Goal: Task Accomplishment & Management: Complete application form

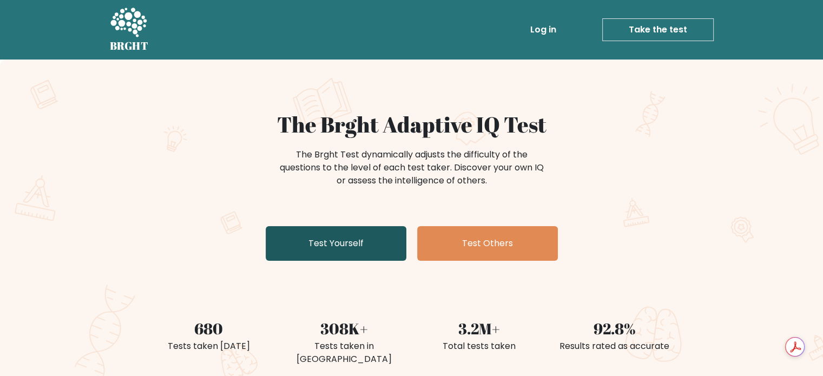
click at [359, 237] on link "Test Yourself" at bounding box center [336, 243] width 141 height 35
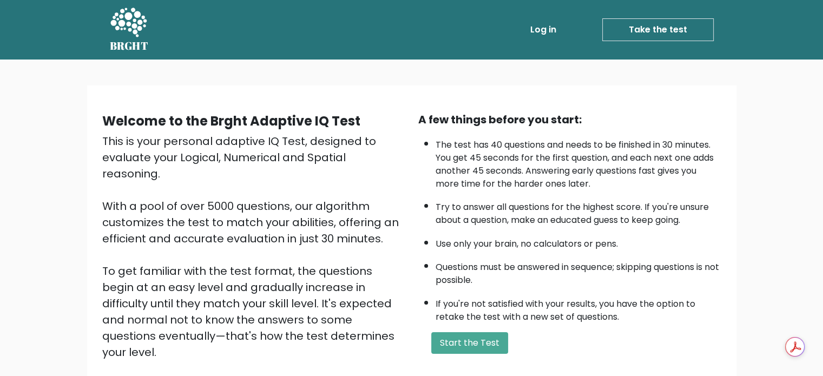
scroll to position [22, 0]
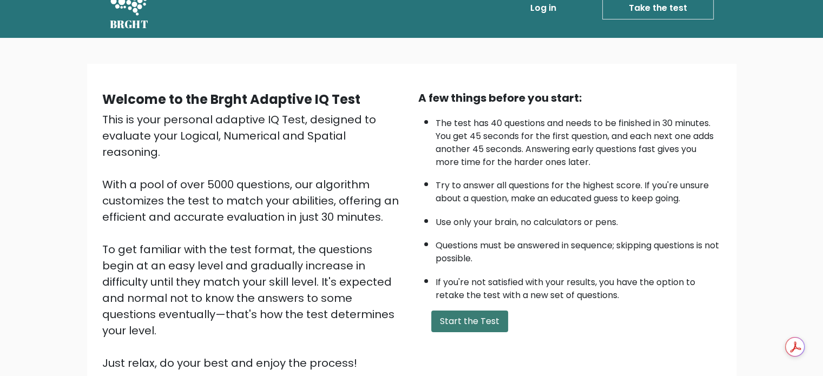
click at [448, 326] on button "Start the Test" at bounding box center [469, 321] width 77 height 22
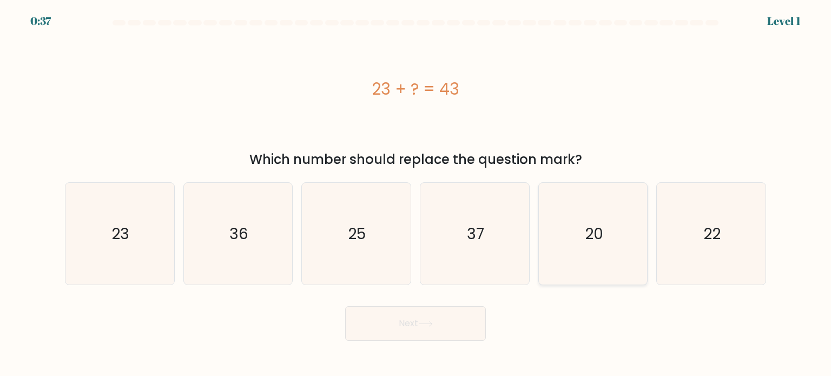
click at [608, 255] on icon "20" at bounding box center [593, 234] width 102 height 102
click at [416, 194] on input "e. 20" at bounding box center [415, 190] width 1 height 5
radio input "true"
click at [463, 325] on button "Next" at bounding box center [415, 323] width 141 height 35
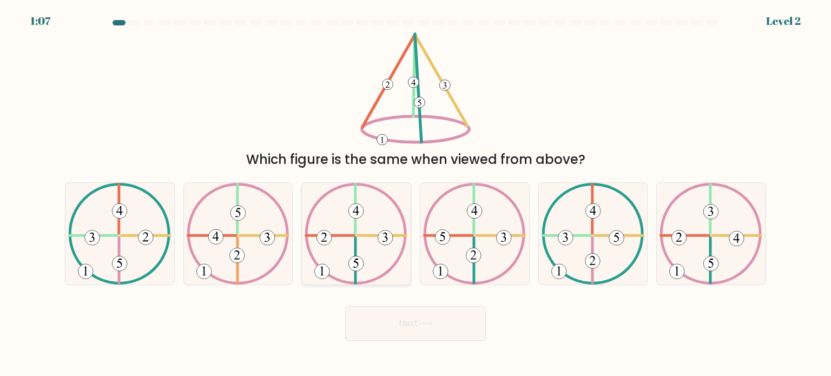
click at [341, 240] on icon at bounding box center [356, 234] width 103 height 102
click at [415, 194] on input "c." at bounding box center [415, 190] width 1 height 5
radio input "true"
click at [341, 240] on icon at bounding box center [356, 233] width 102 height 101
click at [415, 194] on input "c." at bounding box center [415, 190] width 1 height 5
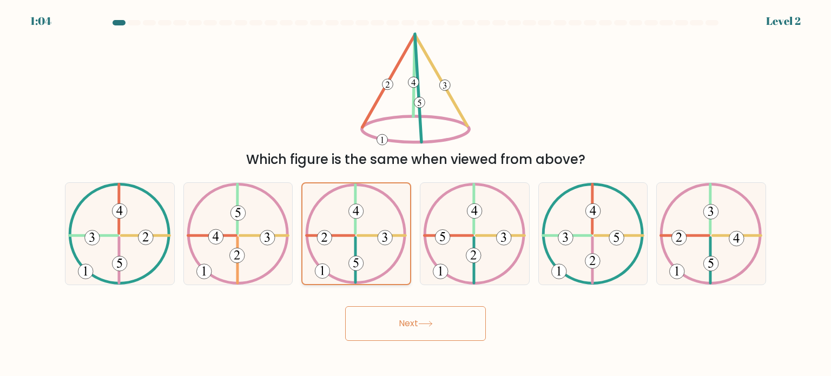
drag, startPoint x: 341, startPoint y: 240, endPoint x: 379, endPoint y: 256, distance: 41.2
click at [379, 256] on icon at bounding box center [356, 233] width 102 height 101
click at [415, 194] on input "c." at bounding box center [415, 190] width 1 height 5
click at [379, 256] on icon at bounding box center [356, 233] width 102 height 101
click at [415, 194] on input "c." at bounding box center [415, 190] width 1 height 5
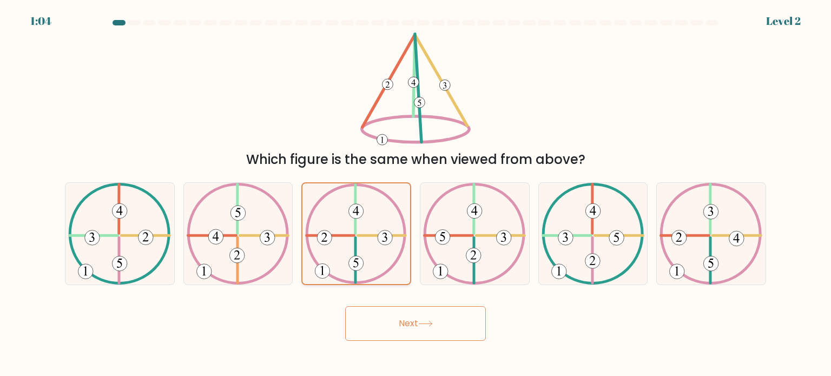
click at [379, 256] on icon at bounding box center [356, 233] width 102 height 101
click at [415, 194] on input "c." at bounding box center [415, 190] width 1 height 5
click at [379, 256] on icon at bounding box center [356, 233] width 102 height 101
click at [415, 194] on input "c." at bounding box center [415, 190] width 1 height 5
click at [379, 256] on icon at bounding box center [356, 233] width 102 height 101
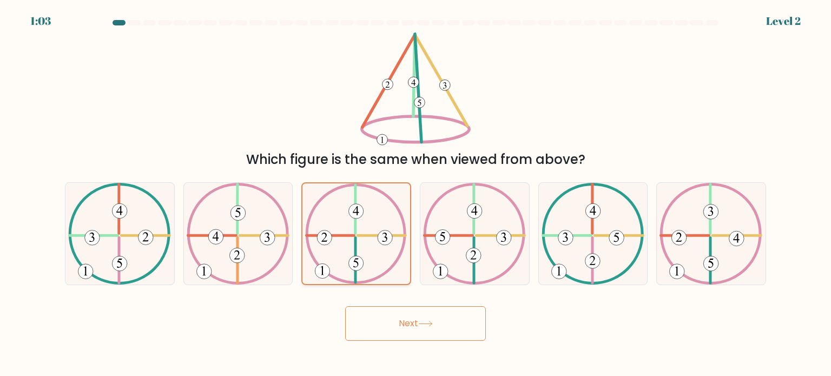
click at [415, 194] on input "c." at bounding box center [415, 190] width 1 height 5
drag, startPoint x: 379, startPoint y: 256, endPoint x: 389, endPoint y: 318, distance: 62.5
click at [389, 318] on form at bounding box center [415, 180] width 831 height 321
click at [389, 318] on button "Next" at bounding box center [415, 323] width 141 height 35
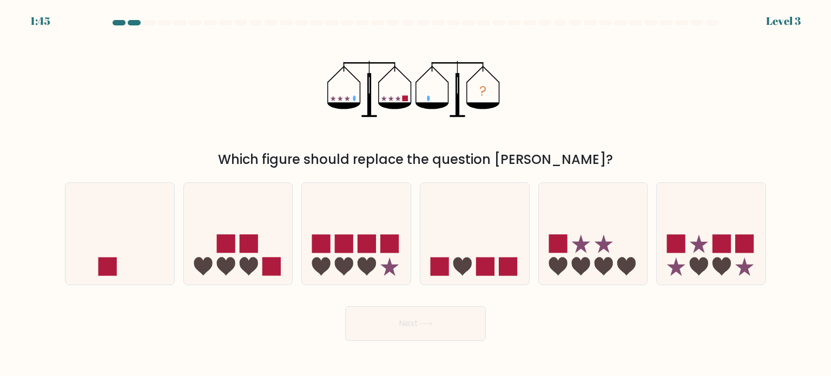
click at [382, 313] on button "Next" at bounding box center [415, 323] width 141 height 35
click at [600, 246] on icon at bounding box center [603, 243] width 18 height 18
click at [416, 194] on input "e." at bounding box center [415, 190] width 1 height 5
radio input "true"
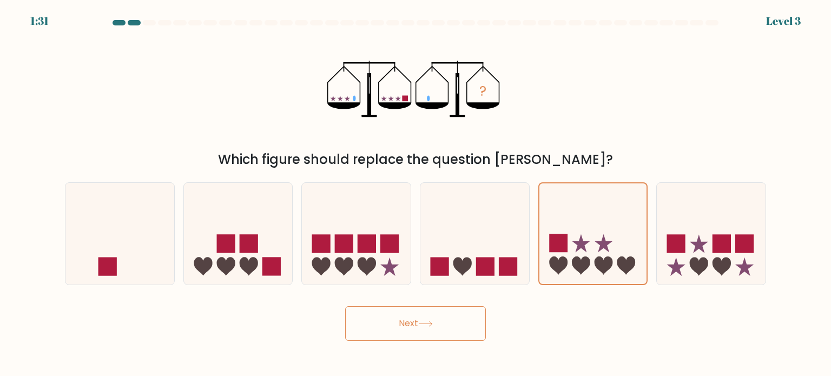
click at [400, 316] on button "Next" at bounding box center [415, 323] width 141 height 35
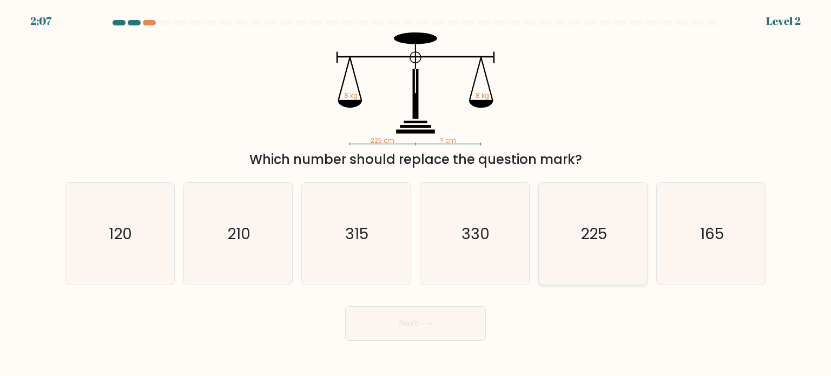
click at [570, 224] on icon "225" at bounding box center [593, 234] width 102 height 102
click at [416, 194] on input "e. 225" at bounding box center [415, 190] width 1 height 5
radio input "true"
click at [451, 318] on button "Next" at bounding box center [415, 323] width 141 height 35
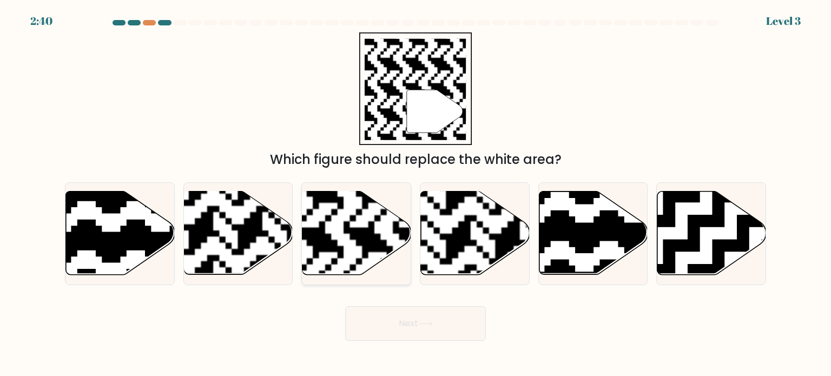
click at [323, 190] on div at bounding box center [356, 233] width 110 height 103
click at [415, 190] on input "c." at bounding box center [415, 190] width 1 height 5
radio input "true"
click at [387, 310] on button "Next" at bounding box center [415, 323] width 141 height 35
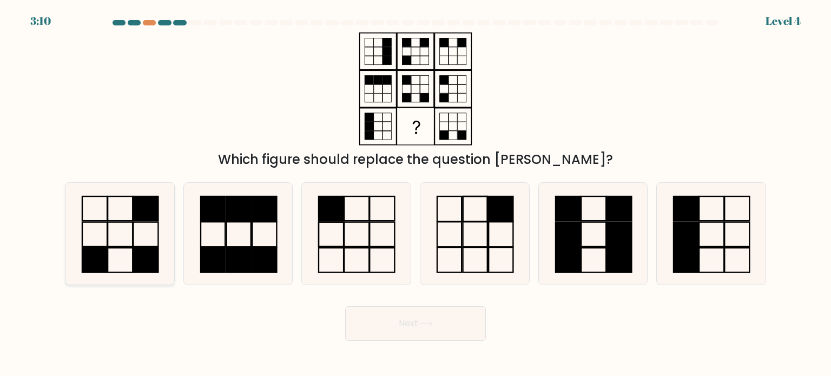
click at [103, 253] on rect at bounding box center [94, 260] width 25 height 24
click at [415, 194] on input "a." at bounding box center [415, 190] width 1 height 5
radio input "true"
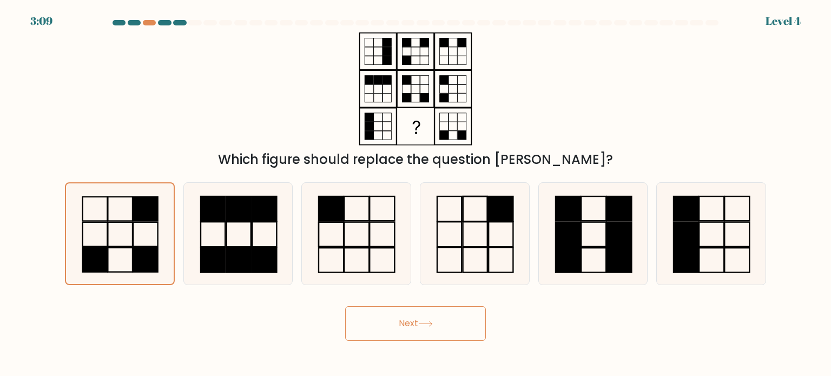
click at [376, 336] on button "Next" at bounding box center [415, 323] width 141 height 35
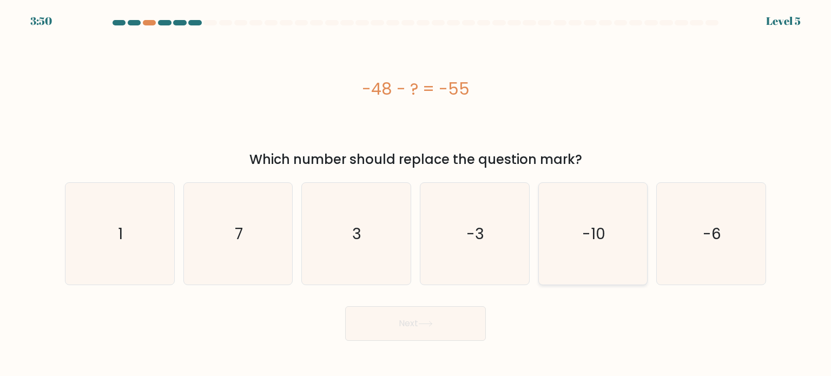
click at [558, 254] on icon "-10" at bounding box center [593, 234] width 102 height 102
click at [416, 194] on input "e. -10" at bounding box center [415, 190] width 1 height 5
radio input "true"
click at [449, 314] on button "Next" at bounding box center [415, 323] width 141 height 35
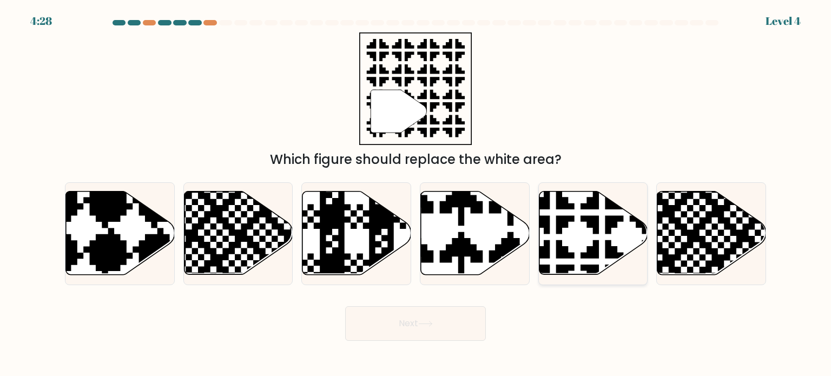
click at [561, 231] on icon at bounding box center [626, 187] width 191 height 191
click at [416, 194] on input "e." at bounding box center [415, 190] width 1 height 5
radio input "true"
click at [365, 318] on button "Next" at bounding box center [415, 323] width 141 height 35
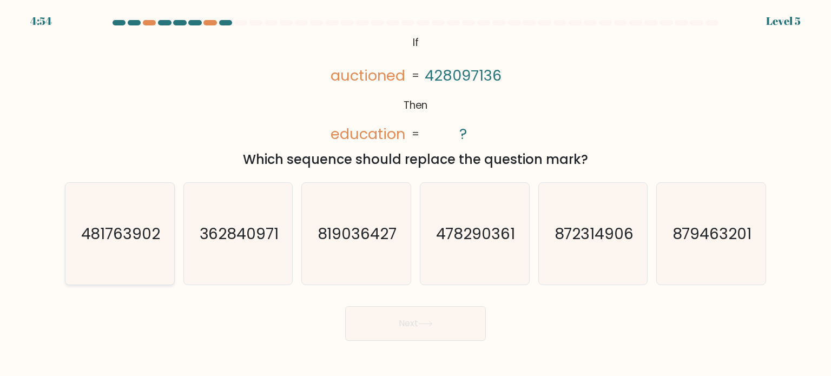
click at [111, 213] on icon "481763902" at bounding box center [120, 234] width 102 height 102
click at [415, 194] on input "a. 481763902" at bounding box center [415, 190] width 1 height 5
radio input "true"
click at [424, 323] on icon at bounding box center [425, 324] width 15 height 6
